Goal: Transaction & Acquisition: Obtain resource

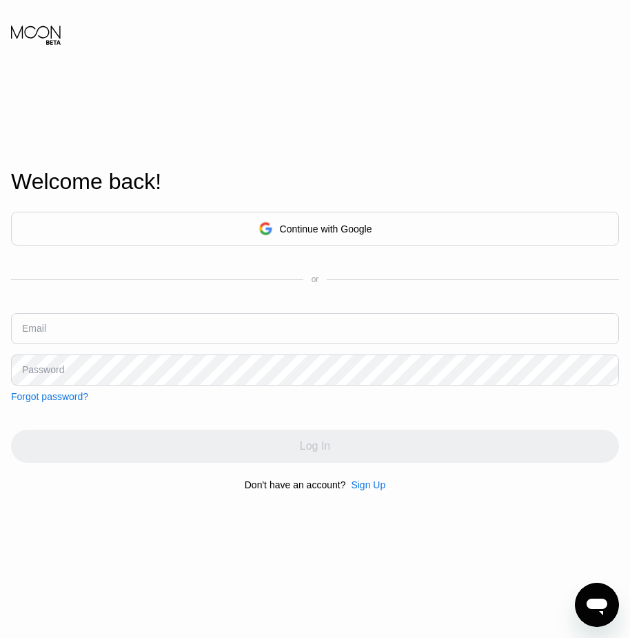
click at [323, 235] on div "Continue with Google" at bounding box center [316, 228] width 114 height 21
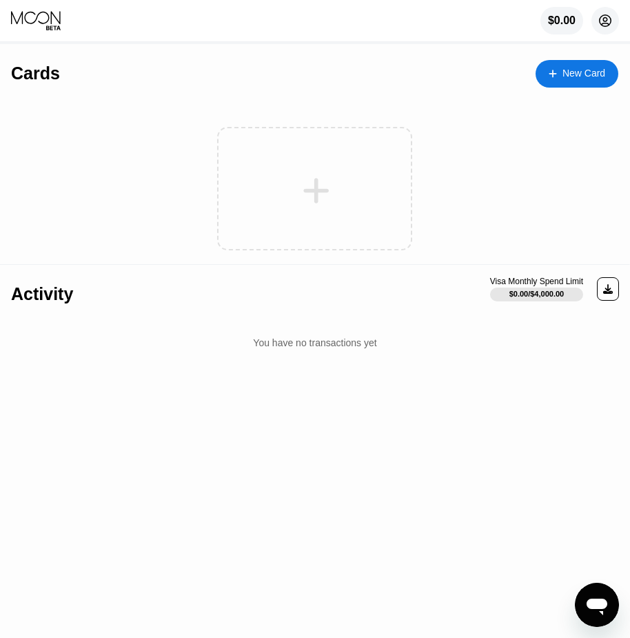
click at [601, 17] on circle at bounding box center [606, 21] width 28 height 28
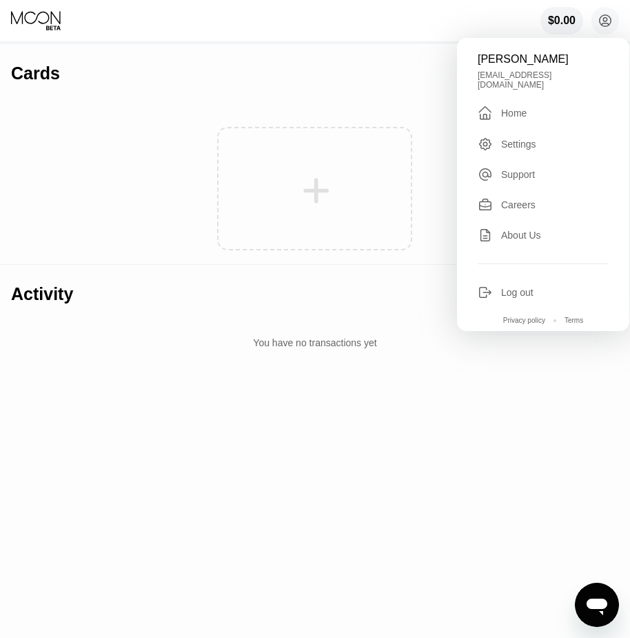
drag, startPoint x: 314, startPoint y: 43, endPoint x: 334, endPoint y: 50, distance: 20.9
click at [315, 42] on div "$0.00 Pavel Petrov petroowicho@gmail.com  Home Settings Support Careers About …" at bounding box center [315, 21] width 630 height 42
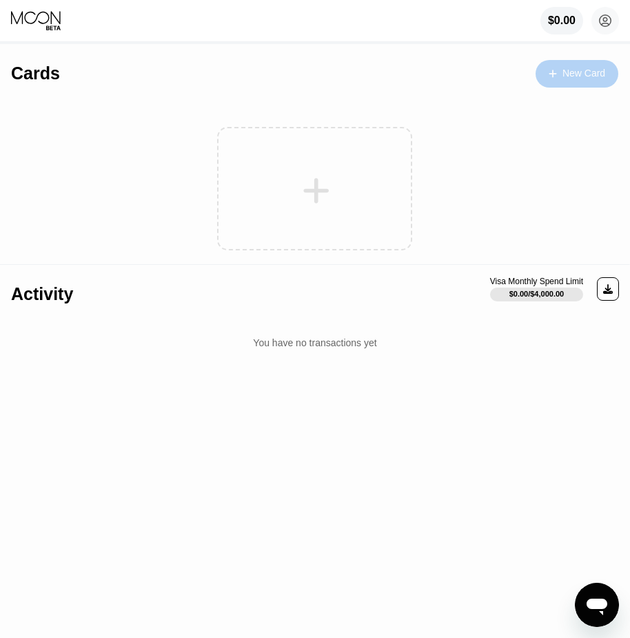
click at [569, 81] on div "New Card" at bounding box center [577, 74] width 83 height 28
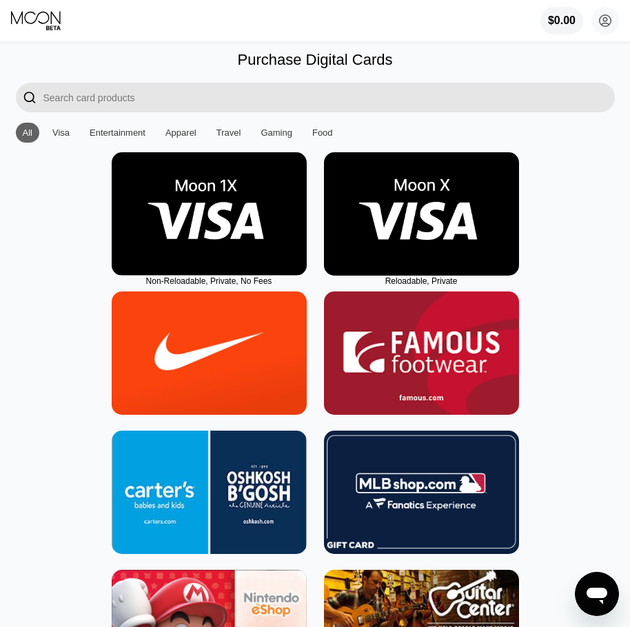
click at [424, 226] on img at bounding box center [421, 213] width 195 height 123
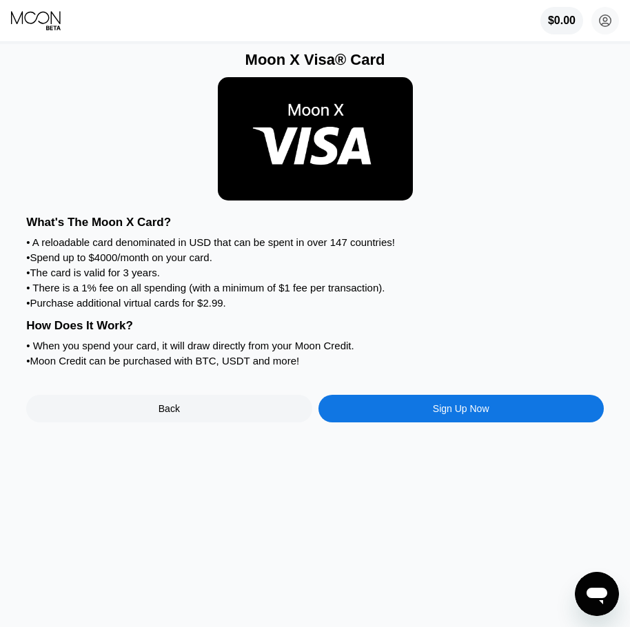
click at [436, 273] on div "What's The Moon X Card? • A reloadable card denominated in USD that can be spen…" at bounding box center [315, 289] width 578 height 161
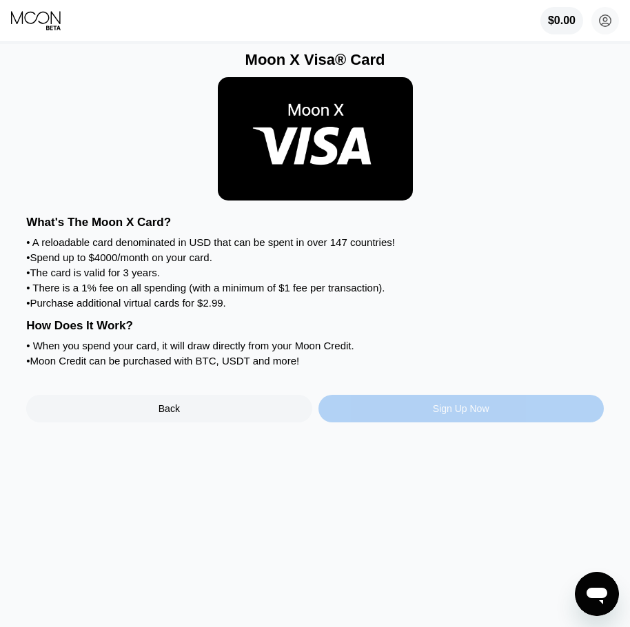
click at [470, 414] on div "Sign Up Now" at bounding box center [461, 408] width 57 height 11
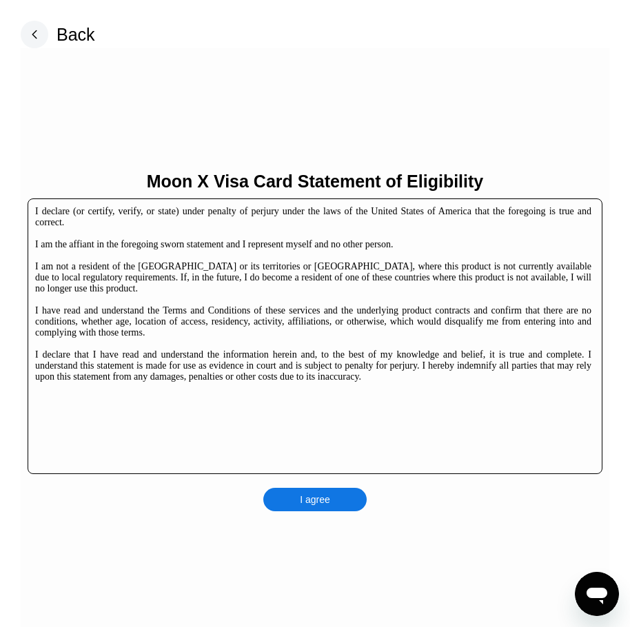
click at [295, 79] on div "Moon X Visa Card Statement of Eligibility I declare (or certify, verify, or sta…" at bounding box center [315, 341] width 589 height 586
click at [340, 499] on div "I agree" at bounding box center [314, 499] width 103 height 23
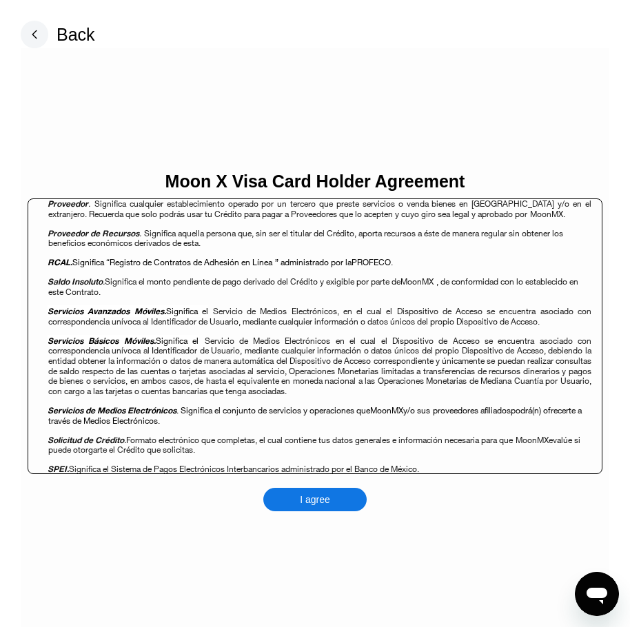
scroll to position [1517, 0]
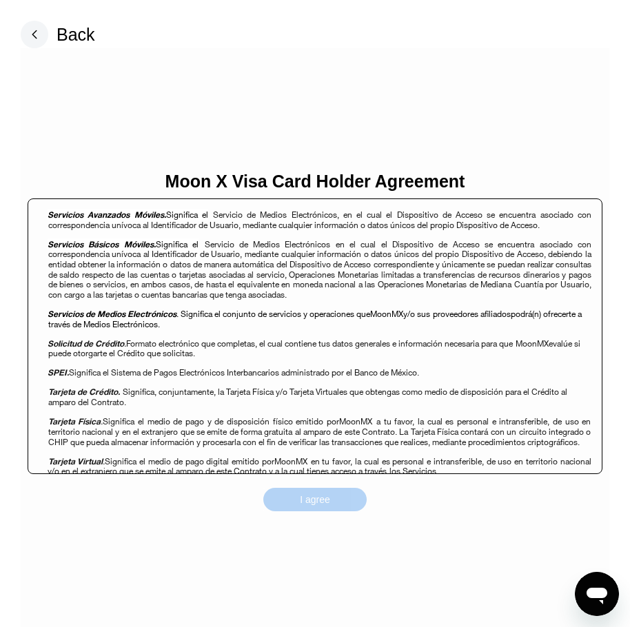
click at [333, 496] on div "I agree" at bounding box center [314, 499] width 103 height 23
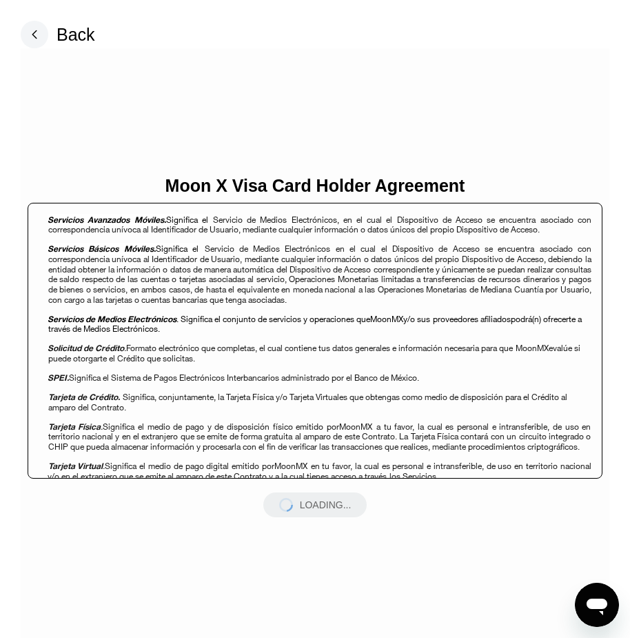
scroll to position [1517, 0]
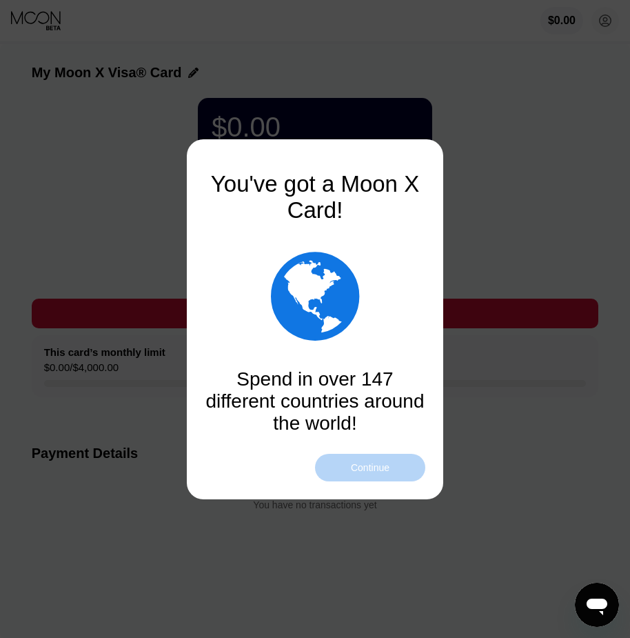
click at [408, 472] on div "Continue" at bounding box center [370, 468] width 110 height 28
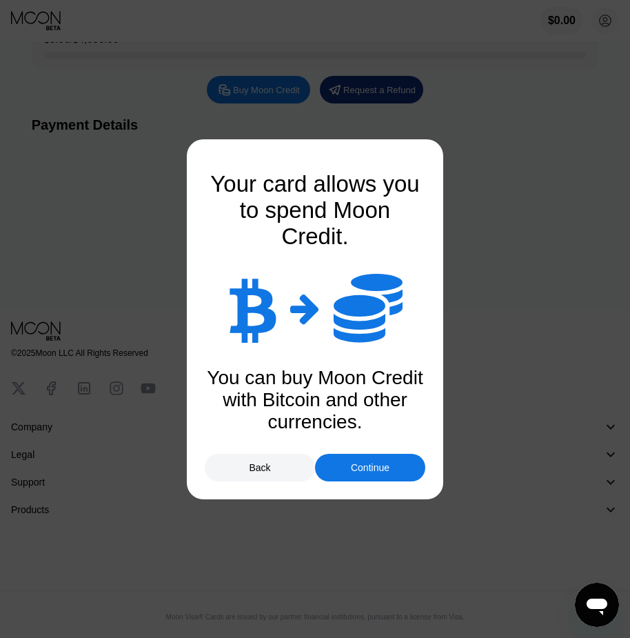
scroll to position [335, 0]
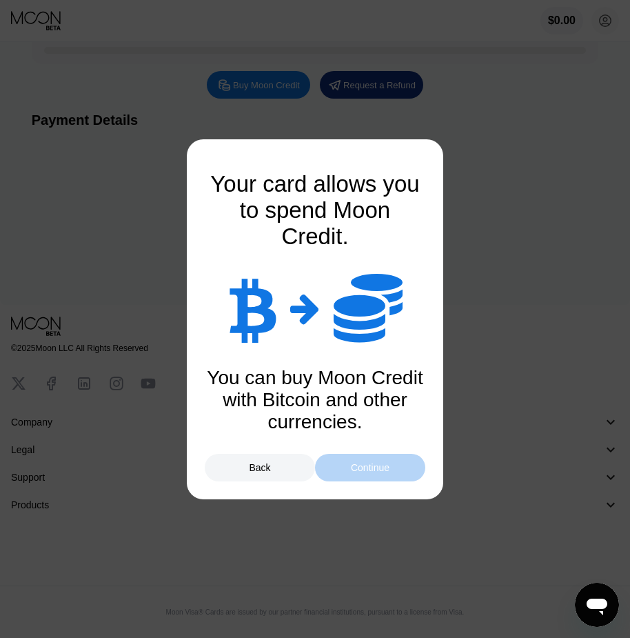
click at [366, 462] on div "Continue" at bounding box center [370, 467] width 39 height 11
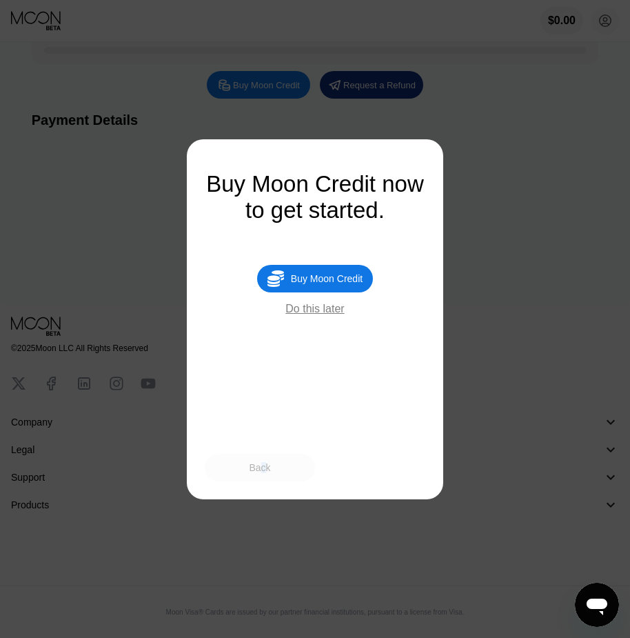
click at [263, 469] on div "Back" at bounding box center [259, 467] width 21 height 11
click at [258, 467] on div "Back" at bounding box center [259, 467] width 21 height 11
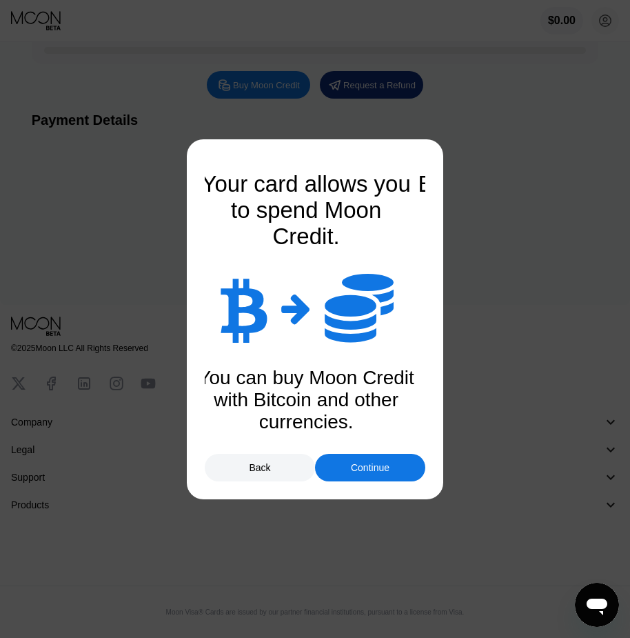
click at [272, 466] on div "Back" at bounding box center [260, 468] width 110 height 28
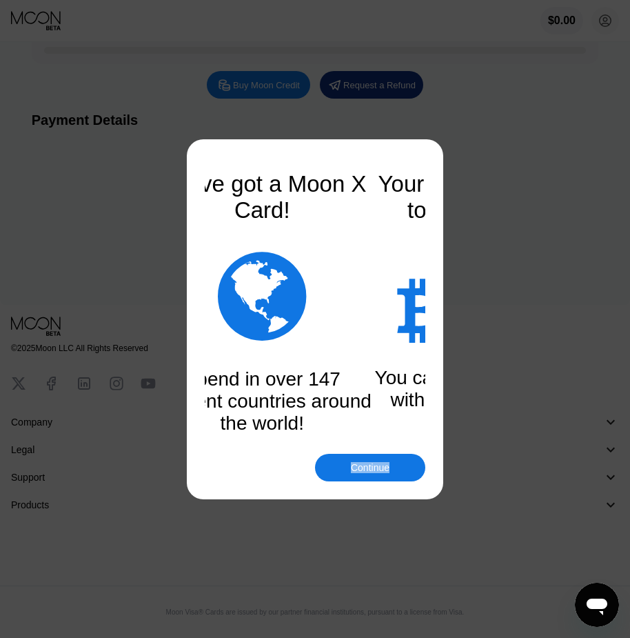
click at [272, 466] on div "Continue" at bounding box center [315, 468] width 221 height 28
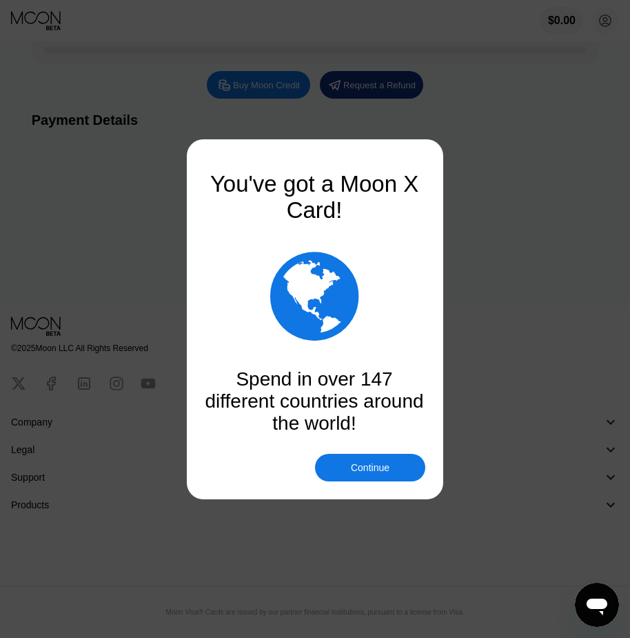
click at [589, 313] on div at bounding box center [320, 319] width 641 height 638
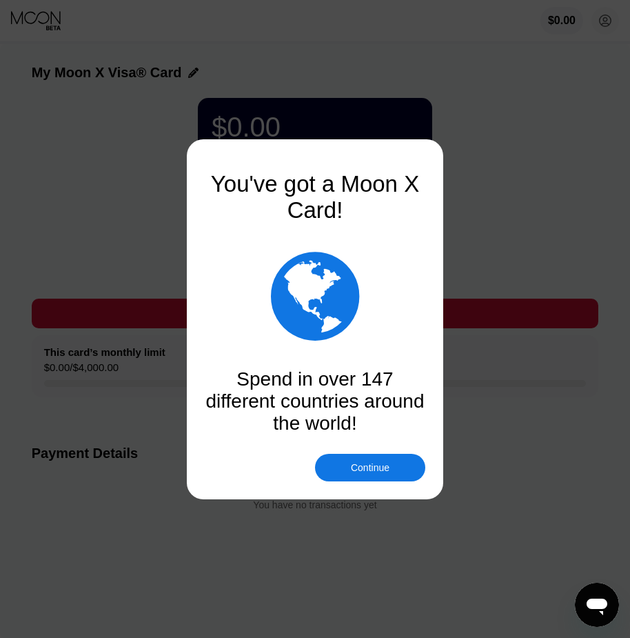
click at [389, 467] on div "Continue" at bounding box center [370, 467] width 39 height 11
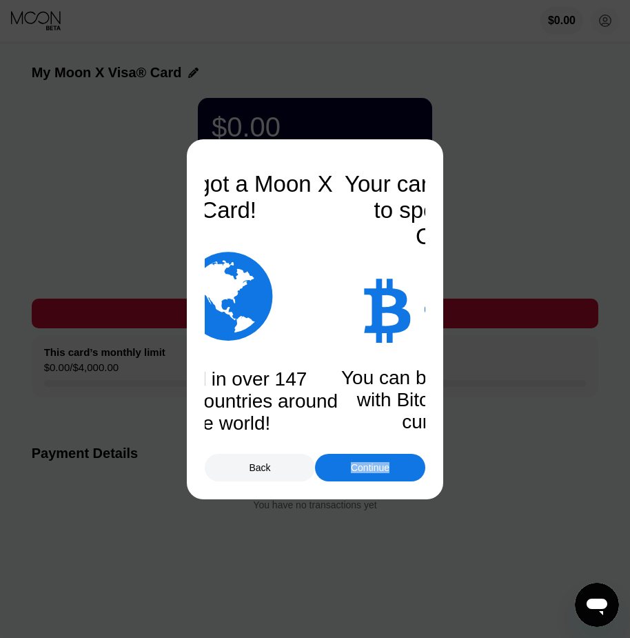
click at [389, 467] on div "Continue" at bounding box center [370, 467] width 39 height 11
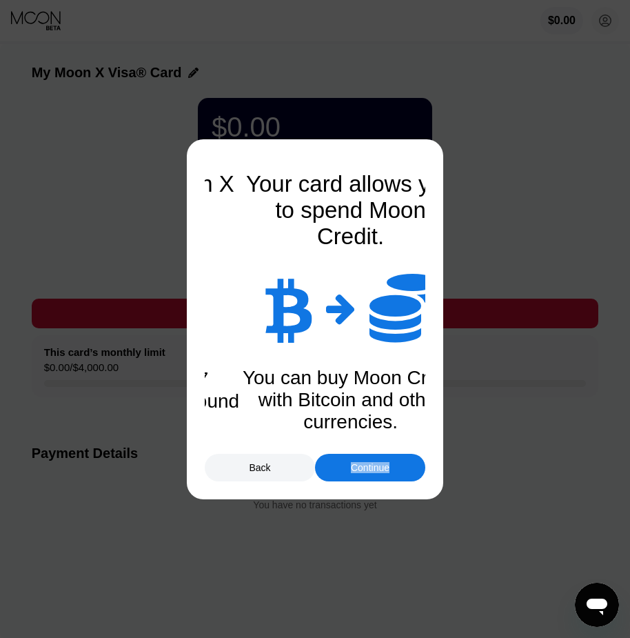
click at [389, 467] on div "Continue" at bounding box center [370, 467] width 39 height 11
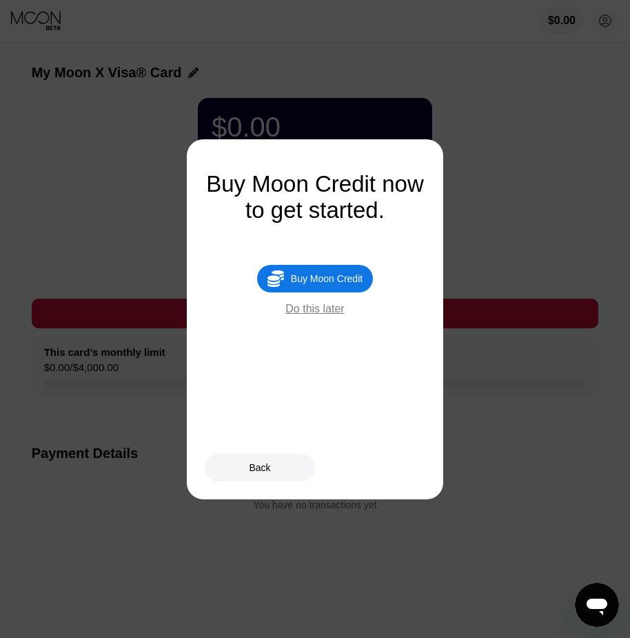
click at [334, 315] on div "Do this later" at bounding box center [314, 309] width 59 height 12
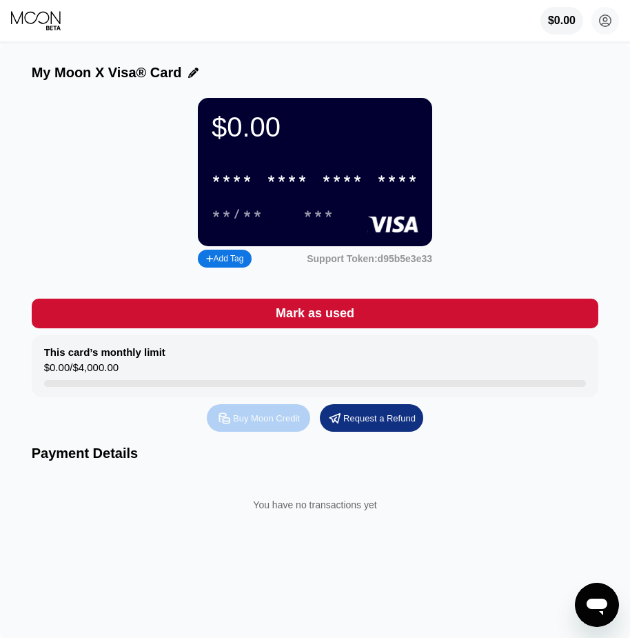
click at [241, 424] on div "Buy Moon Credit" at bounding box center [266, 418] width 67 height 12
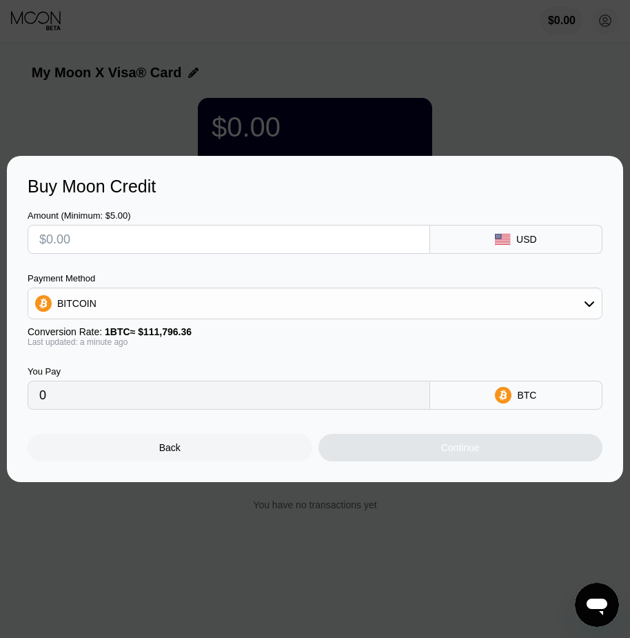
click at [85, 233] on input "text" at bounding box center [228, 239] width 379 height 28
type input "$5"
type input "0.00004473"
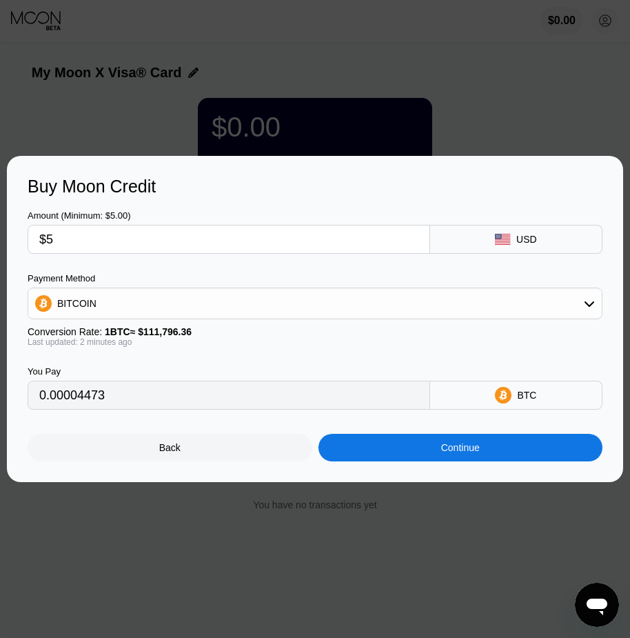
type input "$5"
click at [159, 310] on div "BITCOIN" at bounding box center [315, 304] width 574 height 28
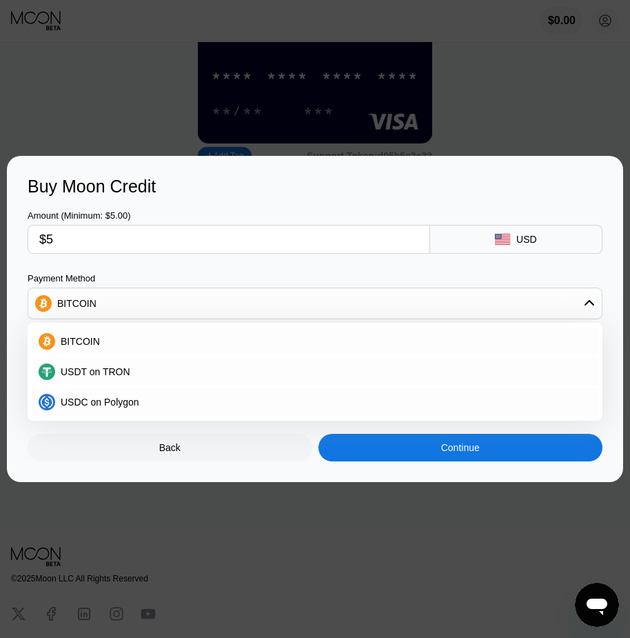
scroll to position [138, 0]
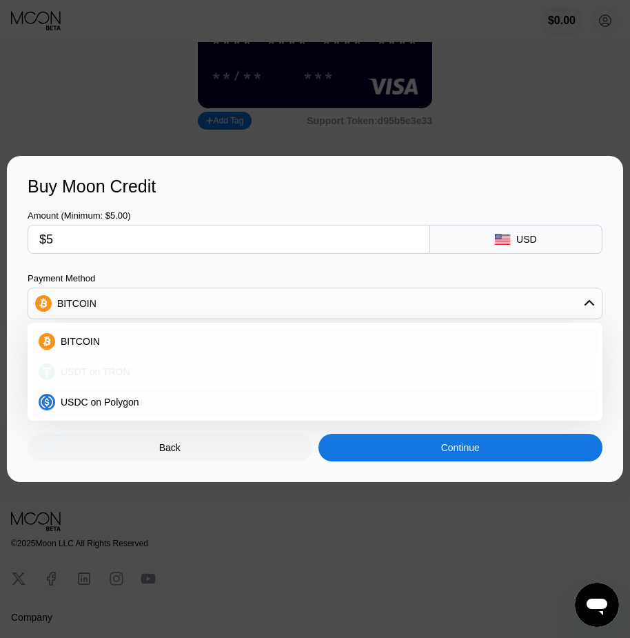
click at [149, 361] on div "USDT on TRON" at bounding box center [315, 372] width 567 height 28
type input "5.05"
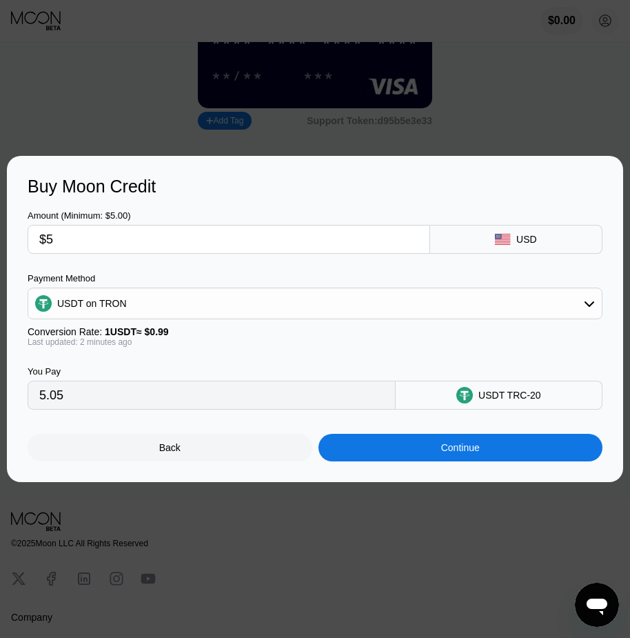
click at [335, 354] on div "You Pay 5.05 USDT TRC-20" at bounding box center [315, 378] width 575 height 63
click at [507, 400] on div "USDT TRC-20" at bounding box center [510, 395] width 63 height 11
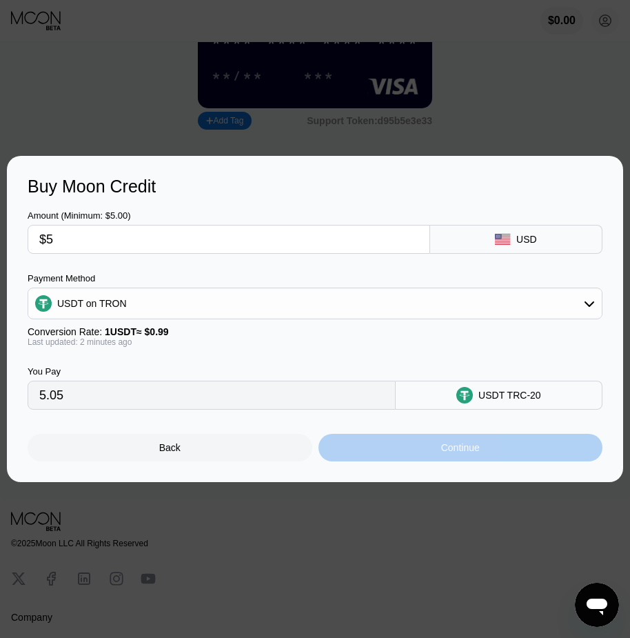
click at [564, 454] on div "Continue" at bounding box center [461, 448] width 285 height 28
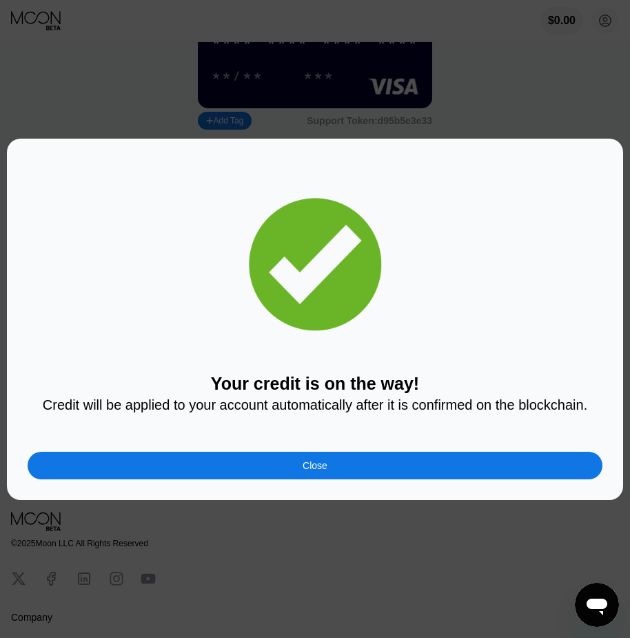
click at [486, 467] on div "Close" at bounding box center [315, 466] width 575 height 28
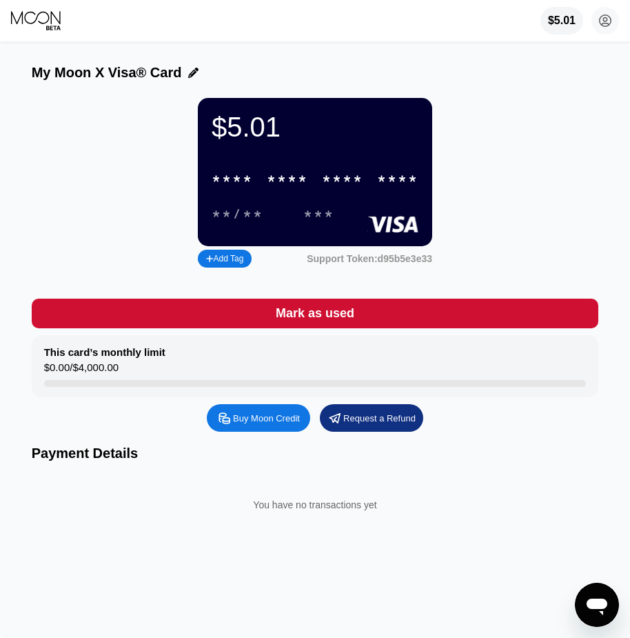
click at [623, 140] on div "My Moon X Visa® Card $5.01 * * * * * * * * * * * * **** **/** *** Add Tag Suppo…" at bounding box center [315, 341] width 630 height 594
click at [323, 14] on div "$5.01 [PERSON_NAME] [PERSON_NAME][EMAIL_ADDRESS][DOMAIN_NAME]  Home Settings S…" at bounding box center [315, 20] width 630 height 41
